Goal: Find specific page/section: Find specific page/section

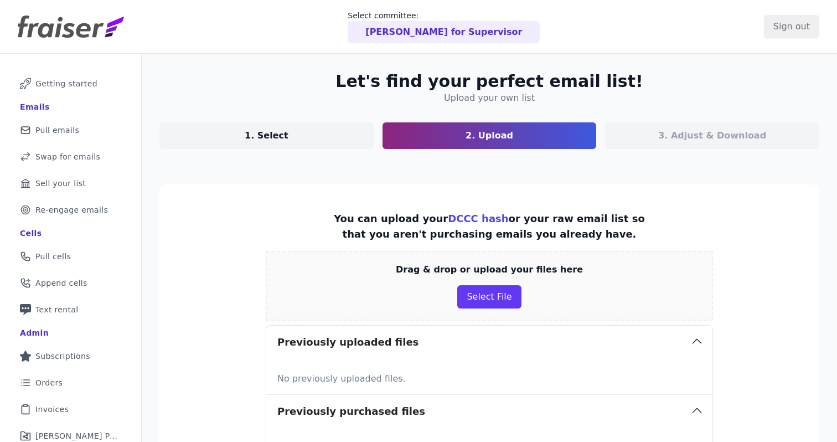
click at [422, 38] on p "Dalia for Supervisor" at bounding box center [443, 31] width 157 height 13
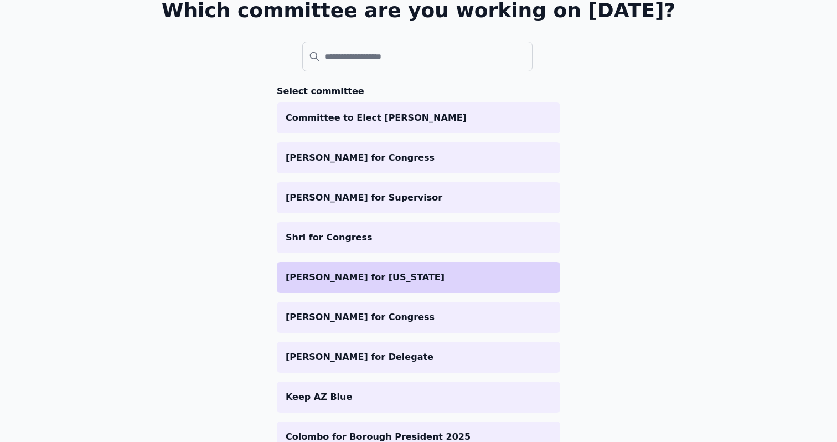
scroll to position [92, 0]
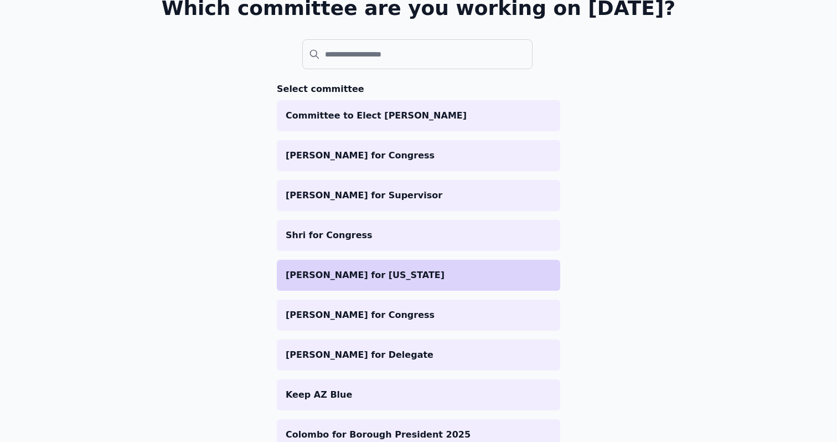
click at [335, 277] on p "[PERSON_NAME] for [US_STATE]" at bounding box center [419, 274] width 266 height 13
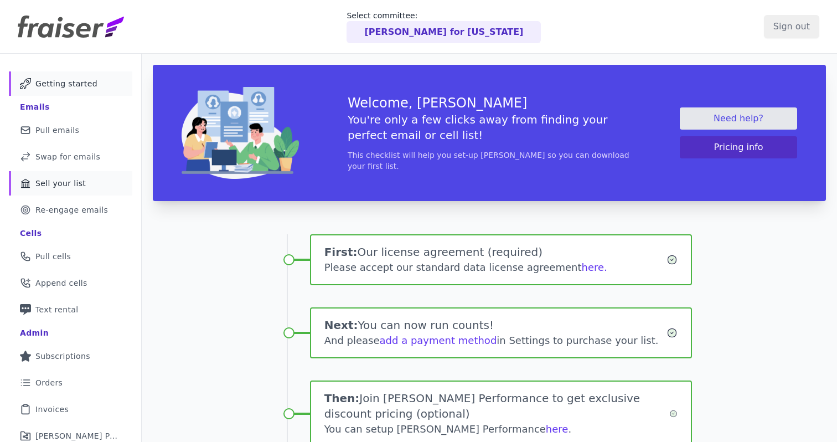
scroll to position [122, 0]
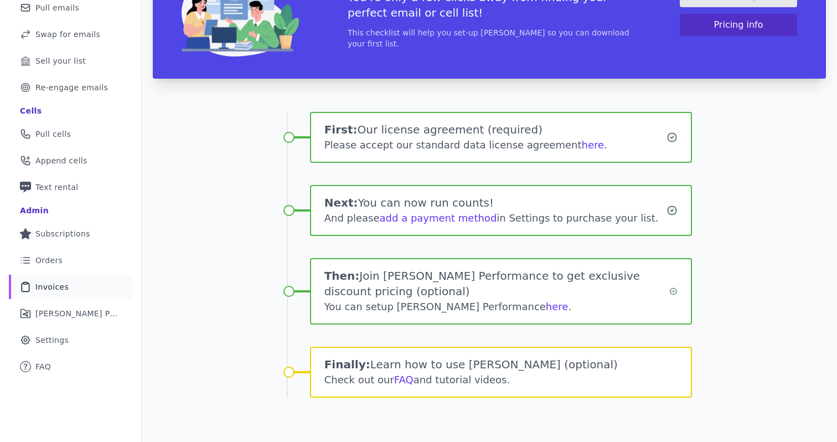
click at [60, 283] on span "Invoices" at bounding box center [51, 286] width 33 height 11
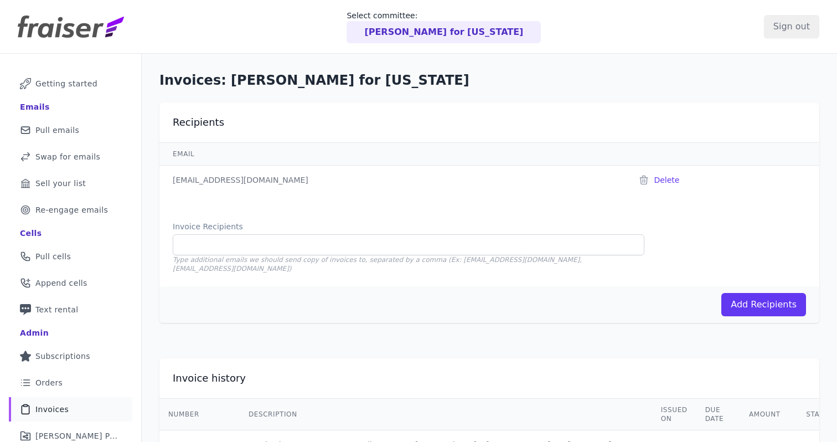
scroll to position [59, 0]
